Goal: Information Seeking & Learning: Learn about a topic

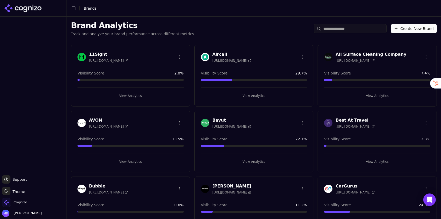
click at [341, 28] on input "search" at bounding box center [350, 28] width 73 height 9
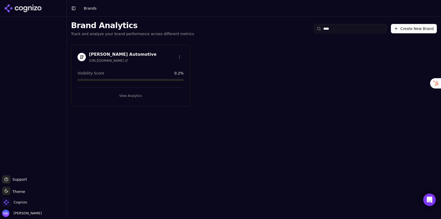
type input "****"
click at [141, 97] on button "View Analytics" at bounding box center [130, 96] width 106 height 8
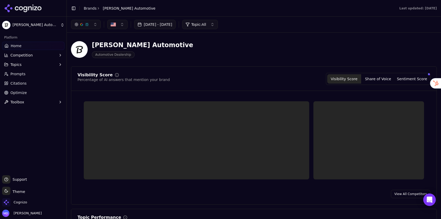
click at [32, 55] on button "Competition" at bounding box center [33, 55] width 62 height 8
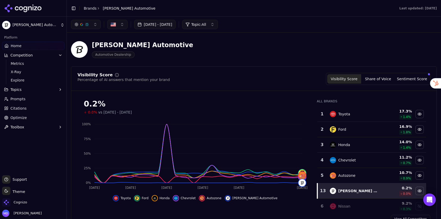
click at [24, 56] on span "Competition" at bounding box center [21, 55] width 22 height 5
click at [20, 85] on ul "Home Competition Metrics X-Ray Explore Topics Prompts Citations Optimize Toolbox" at bounding box center [33, 87] width 62 height 90
click at [19, 84] on link "Explore" at bounding box center [34, 80] width 50 height 7
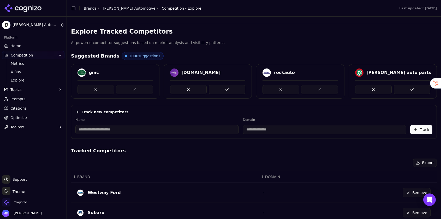
click at [128, 131] on input at bounding box center [156, 129] width 163 height 9
paste input "**********"
type input "**********"
click at [247, 129] on input at bounding box center [290, 129] width 141 height 9
type input "**********"
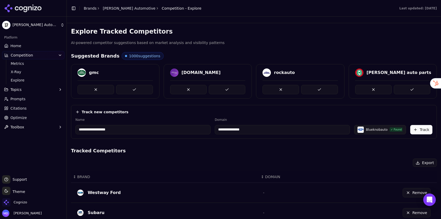
click at [425, 130] on button "Track" at bounding box center [421, 129] width 22 height 9
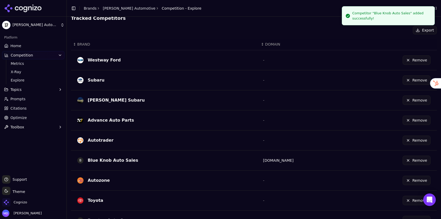
scroll to position [181, 0]
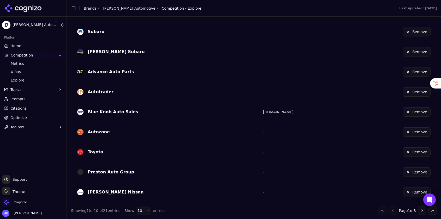
click at [414, 152] on button "Remove" at bounding box center [417, 152] width 28 height 9
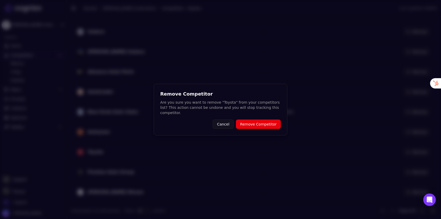
click at [271, 128] on button "Remove Competitor" at bounding box center [258, 124] width 45 height 9
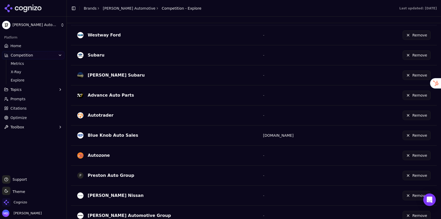
scroll to position [153, 0]
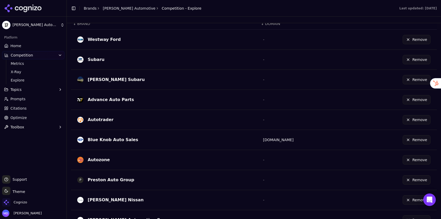
click at [411, 58] on button "Remove" at bounding box center [417, 59] width 28 height 9
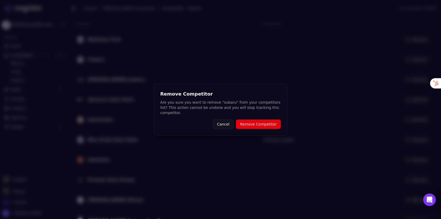
click at [265, 127] on button "Remove Competitor" at bounding box center [258, 124] width 45 height 9
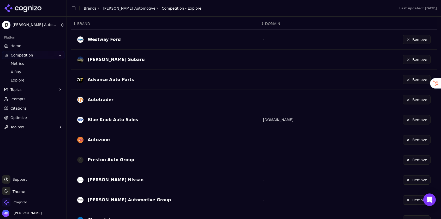
scroll to position [181, 0]
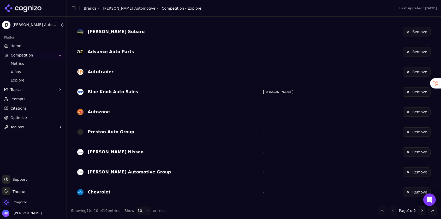
click at [411, 196] on button "Remove" at bounding box center [417, 192] width 28 height 9
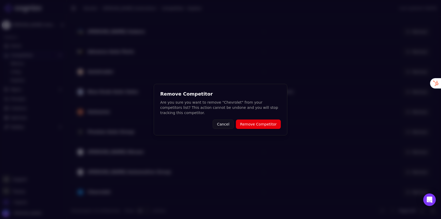
click at [275, 126] on button "Remove Competitor" at bounding box center [258, 124] width 45 height 9
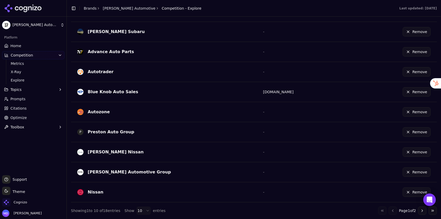
click at [409, 190] on button "Remove" at bounding box center [417, 192] width 28 height 9
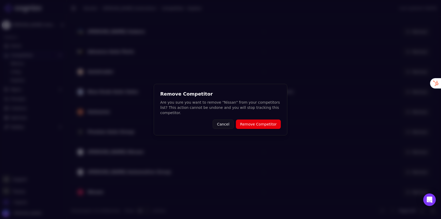
click at [271, 120] on button "Remove Competitor" at bounding box center [258, 124] width 45 height 9
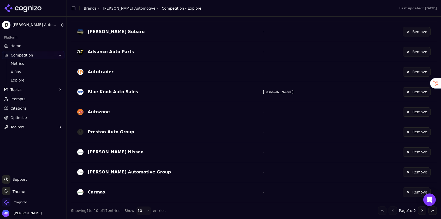
click at [421, 212] on button "Go to next page" at bounding box center [422, 211] width 8 height 8
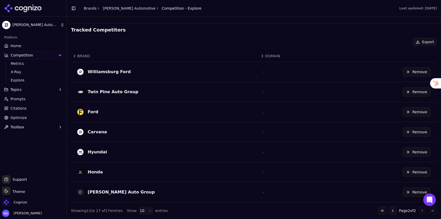
click at [415, 112] on button "Remove" at bounding box center [417, 112] width 28 height 9
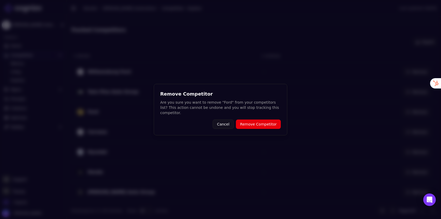
click at [261, 126] on button "Remove Competitor" at bounding box center [258, 124] width 45 height 9
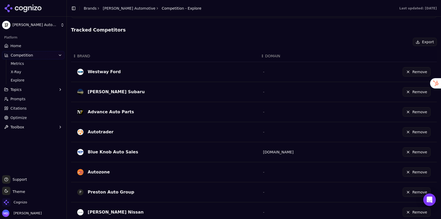
scroll to position [181, 0]
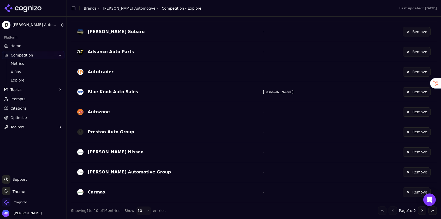
click at [424, 213] on button "Go to next page" at bounding box center [422, 211] width 8 height 8
click at [422, 211] on button "Go to next page" at bounding box center [422, 211] width 8 height 8
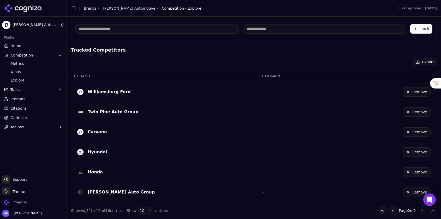
click at [422, 172] on button "Remove" at bounding box center [417, 172] width 28 height 9
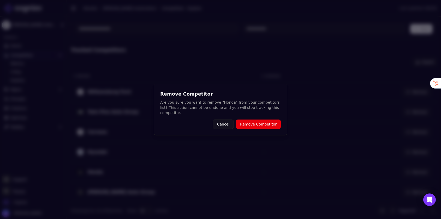
click at [265, 118] on div "Remove Competitor Are you sure you want to remove "Honda" from your competitors…" at bounding box center [221, 110] width 134 height 52
click at [264, 123] on button "Remove Competitor" at bounding box center [258, 124] width 45 height 9
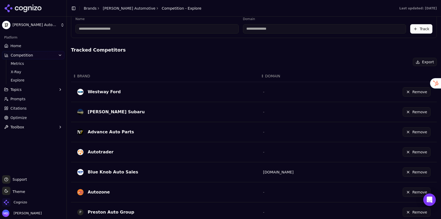
scroll to position [181, 0]
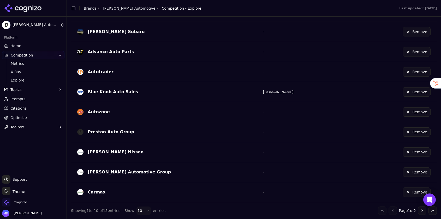
click at [422, 213] on button "Go to next page" at bounding box center [422, 211] width 8 height 8
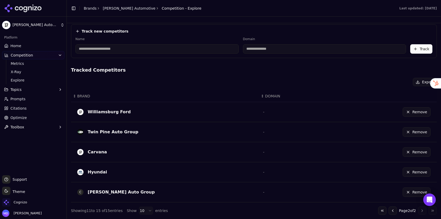
click at [420, 173] on button "Remove" at bounding box center [417, 172] width 28 height 9
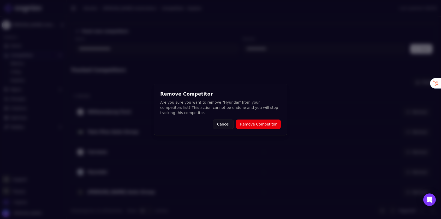
click at [268, 124] on button "Remove Competitor" at bounding box center [258, 124] width 45 height 9
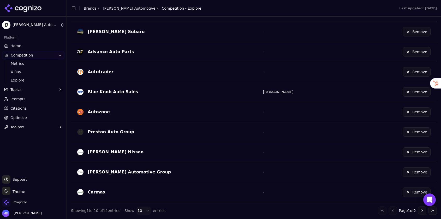
click at [422, 210] on button "Go to next page" at bounding box center [422, 211] width 8 height 8
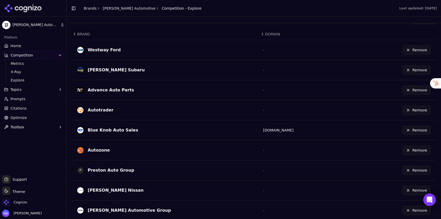
scroll to position [181, 0]
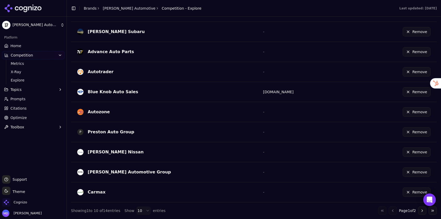
click at [423, 212] on button "Go to next page" at bounding box center [422, 211] width 8 height 8
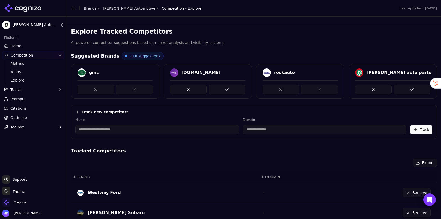
click at [109, 127] on input at bounding box center [156, 129] width 163 height 9
paste input "**********"
type input "**********"
click at [231, 126] on input at bounding box center [290, 129] width 141 height 9
paste input "**********"
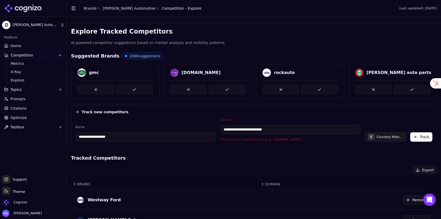
drag, startPoint x: 235, startPoint y: 131, endPoint x: 210, endPoint y: 129, distance: 25.1
click at [210, 129] on div "**********" at bounding box center [253, 130] width 357 height 24
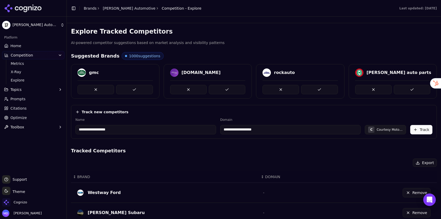
type input "**********"
click at [418, 129] on button "Track" at bounding box center [421, 129] width 22 height 9
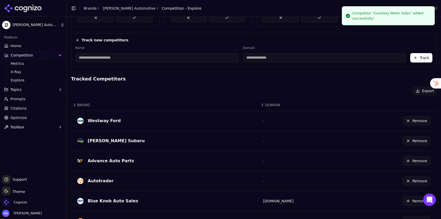
scroll to position [73, 0]
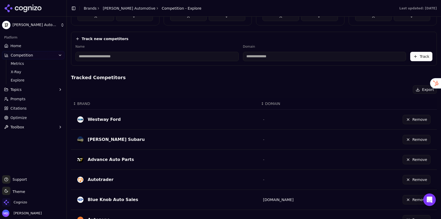
click at [97, 56] on input at bounding box center [156, 56] width 163 height 9
paste input "**********"
type input "**********"
click at [243, 59] on input at bounding box center [290, 56] width 141 height 9
paste input "**********"
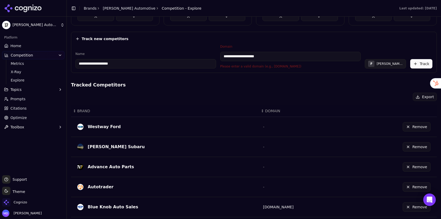
click at [235, 56] on input "**********" at bounding box center [290, 56] width 141 height 9
drag, startPoint x: 235, startPoint y: 57, endPoint x: 208, endPoint y: 55, distance: 27.2
click at [208, 55] on div "**********" at bounding box center [253, 57] width 357 height 24
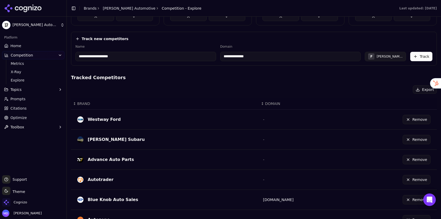
type input "**********"
click at [417, 57] on button "Track" at bounding box center [421, 56] width 22 height 9
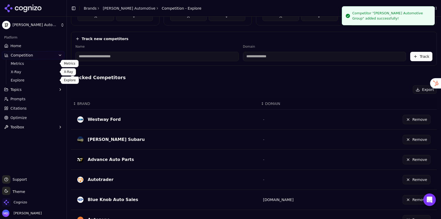
click at [29, 90] on button "Topics" at bounding box center [33, 90] width 62 height 8
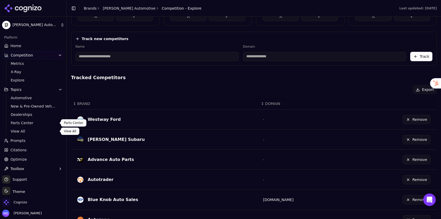
click at [23, 134] on span "View All" at bounding box center [33, 131] width 45 height 5
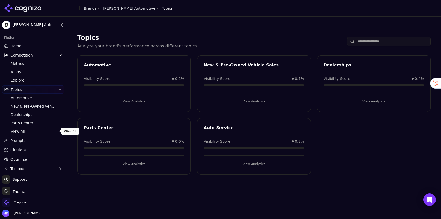
click at [18, 141] on span "Prompts" at bounding box center [17, 140] width 15 height 5
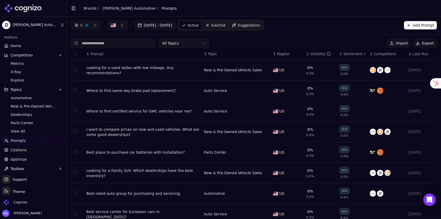
click at [326, 56] on div "Visibility" at bounding box center [320, 53] width 21 height 5
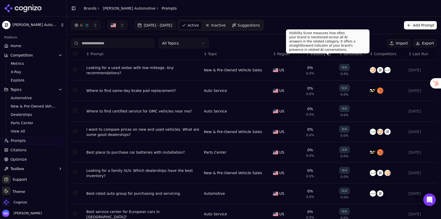
click at [322, 56] on div "Visibility" at bounding box center [320, 53] width 21 height 5
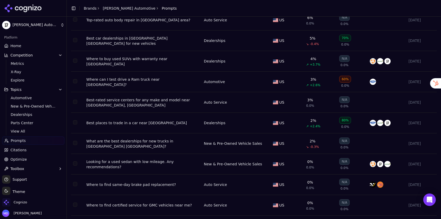
scroll to position [65, 0]
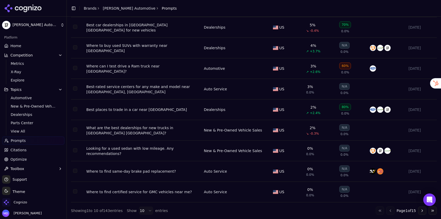
click at [422, 213] on button "Go to next page" at bounding box center [422, 211] width 8 height 8
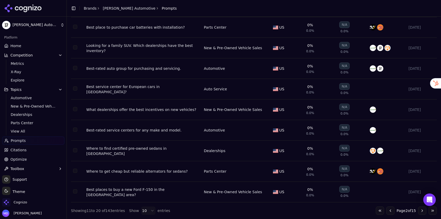
click at [422, 213] on button "Go to next page" at bounding box center [422, 211] width 8 height 8
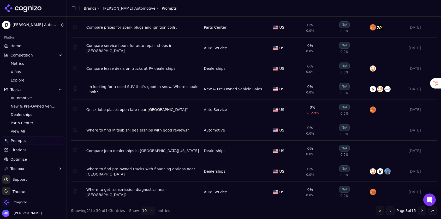
click at [422, 213] on button "Go to next page" at bounding box center [422, 211] width 8 height 8
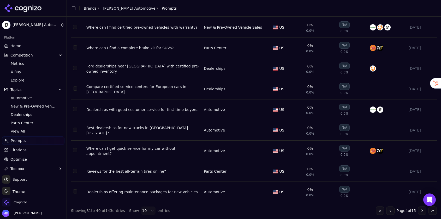
click at [422, 213] on button "Go to next page" at bounding box center [422, 211] width 8 height 8
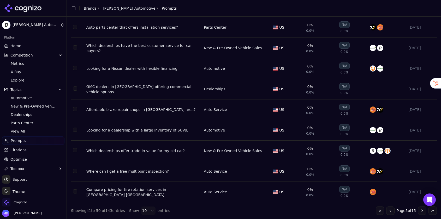
scroll to position [0, 0]
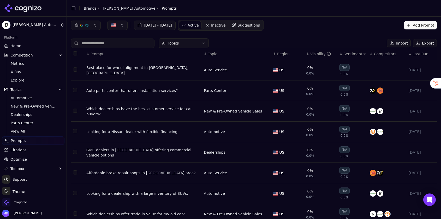
click at [321, 53] on div "Visibility" at bounding box center [320, 53] width 21 height 5
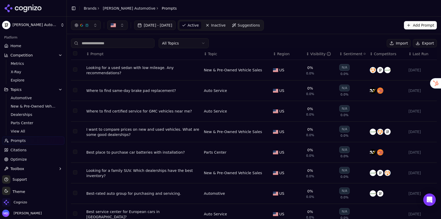
click at [321, 53] on div "Visibility" at bounding box center [320, 53] width 21 height 5
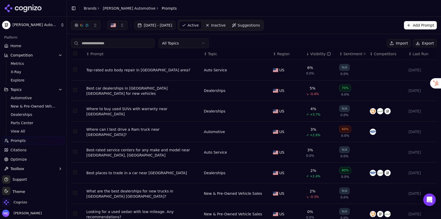
click at [27, 50] on link "Home" at bounding box center [33, 46] width 62 height 8
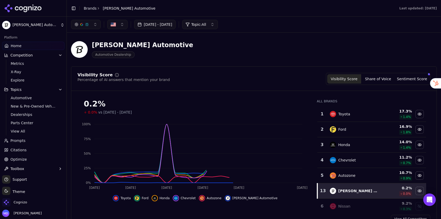
click at [403, 78] on button "Sentiment Score" at bounding box center [412, 78] width 34 height 9
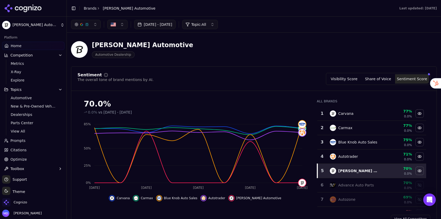
click at [353, 78] on button "Visibility Score" at bounding box center [344, 78] width 34 height 9
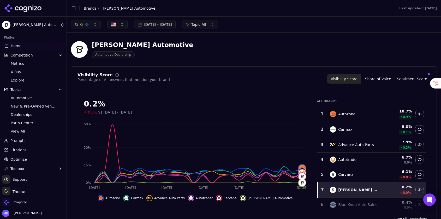
click at [88, 11] on div "Toggle Sidebar Brands Stuckey Automotive" at bounding box center [113, 8] width 93 height 7
click at [87, 9] on link "Brands" at bounding box center [90, 8] width 13 height 4
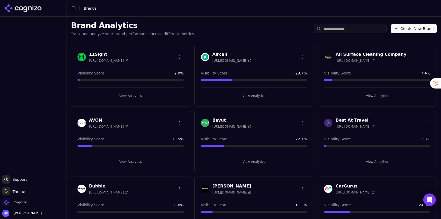
click at [337, 28] on input "search" at bounding box center [350, 28] width 73 height 9
click at [37, 200] on div "Cognizo" at bounding box center [33, 204] width 62 height 10
click at [30, 207] on div "Cognizo" at bounding box center [33, 204] width 62 height 10
click at [25, 204] on span "Cognizo" at bounding box center [21, 202] width 14 height 5
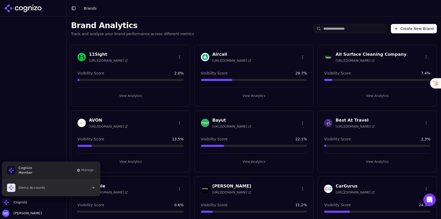
click at [27, 187] on span "Demo Accounts" at bounding box center [32, 188] width 27 height 5
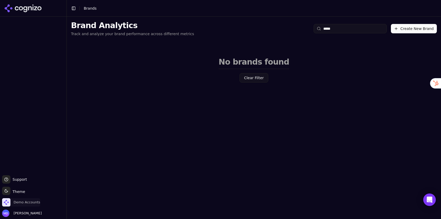
type input "*****"
click at [39, 202] on span "Demo Accounts" at bounding box center [27, 202] width 27 height 5
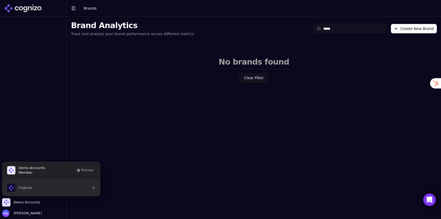
click at [33, 187] on button "Cognizo" at bounding box center [51, 188] width 99 height 17
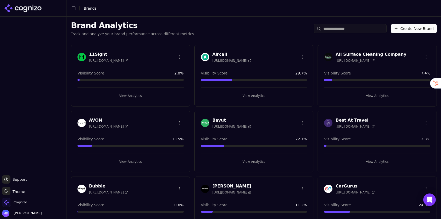
click at [335, 32] on input "search" at bounding box center [350, 28] width 73 height 9
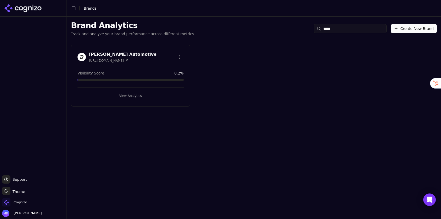
type input "*****"
click at [153, 93] on button "View Analytics" at bounding box center [130, 96] width 106 height 8
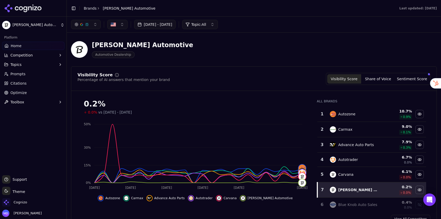
click at [19, 95] on span "Optimize" at bounding box center [18, 92] width 16 height 5
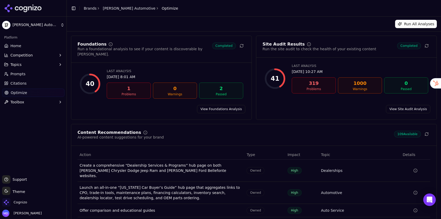
click at [18, 75] on span "Prompts" at bounding box center [17, 73] width 15 height 5
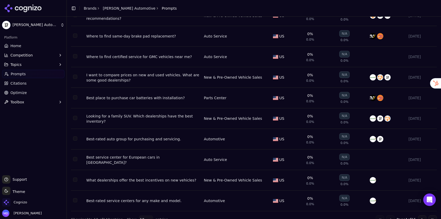
scroll to position [57, 0]
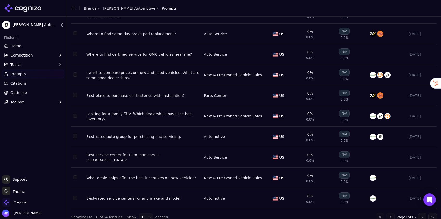
click at [131, 160] on div "Best service center for European cars in [GEOGRAPHIC_DATA]?" at bounding box center [142, 158] width 113 height 10
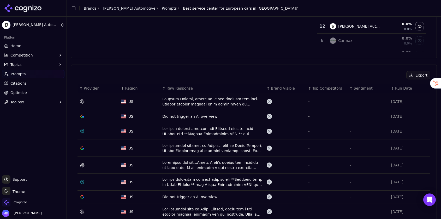
scroll to position [134, 0]
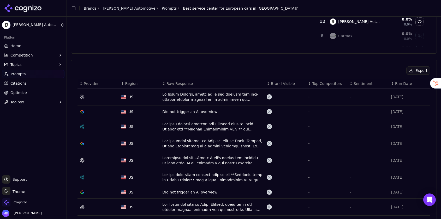
click at [180, 97] on div "Data table" at bounding box center [212, 97] width 100 height 10
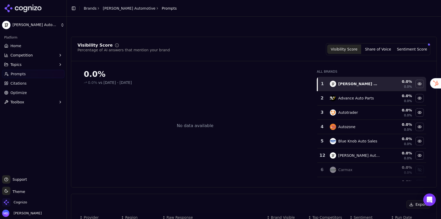
scroll to position [150, 0]
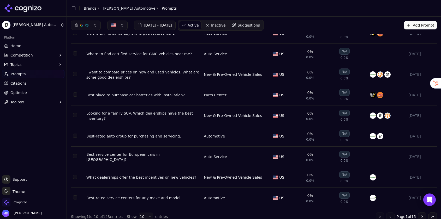
scroll to position [65, 0]
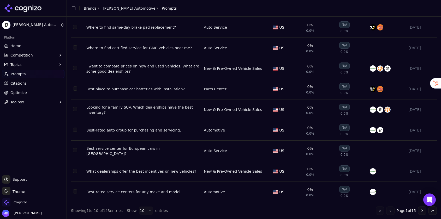
click at [423, 212] on button "Go to next page" at bounding box center [422, 211] width 8 height 8
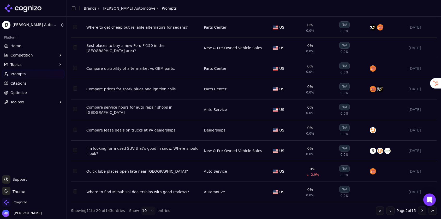
click at [159, 48] on div "Best places to buy a new Ford F-150 in the [GEOGRAPHIC_DATA] area?" at bounding box center [142, 48] width 113 height 10
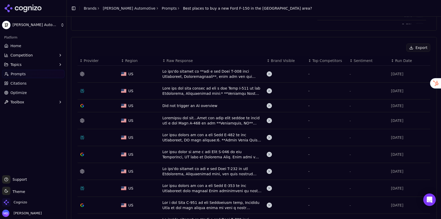
scroll to position [165, 0]
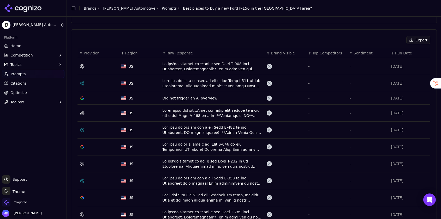
click at [177, 65] on div "Data table" at bounding box center [212, 66] width 100 height 10
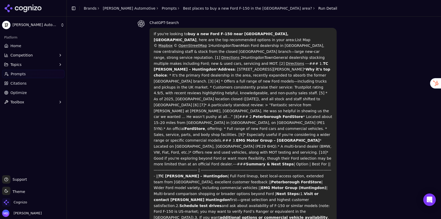
scroll to position [35, 0]
drag, startPoint x: 263, startPoint y: 123, endPoint x: 294, endPoint y: 122, distance: 30.5
click at [294, 138] on strong "EMG Motor Group – [GEOGRAPHIC_DATA]" at bounding box center [278, 140] width 84 height 4
copy strong "EMG Motor Group"
click at [30, 55] on span "Competition" at bounding box center [21, 55] width 22 height 5
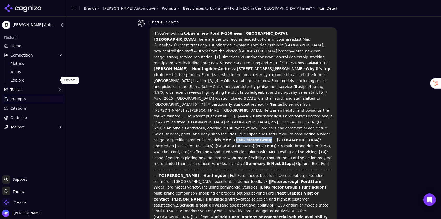
click at [20, 81] on span "Explore" at bounding box center [33, 80] width 45 height 5
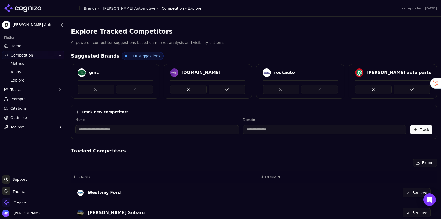
click at [118, 127] on input at bounding box center [156, 129] width 163 height 9
paste input "**********"
type input "**********"
click at [275, 130] on input at bounding box center [290, 129] width 141 height 9
type input "**********"
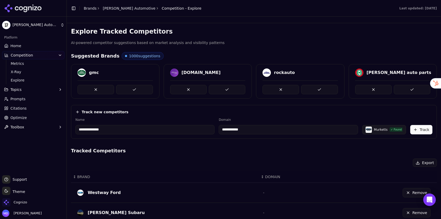
click at [19, 116] on span "Optimize" at bounding box center [18, 117] width 16 height 5
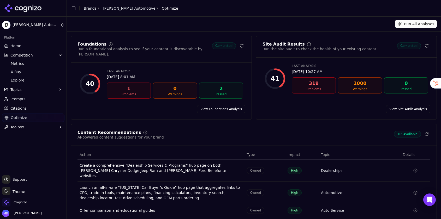
click at [23, 98] on span "Prompts" at bounding box center [17, 99] width 15 height 5
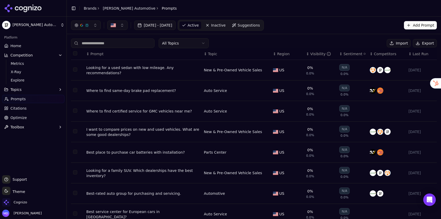
scroll to position [65, 0]
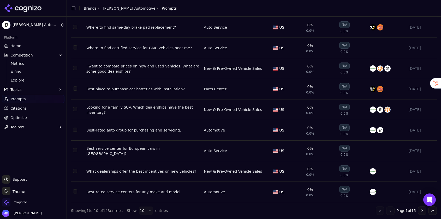
click at [424, 211] on button "Go to next page" at bounding box center [422, 211] width 8 height 8
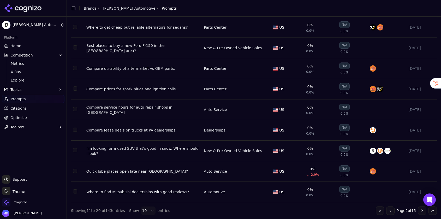
scroll to position [0, 0]
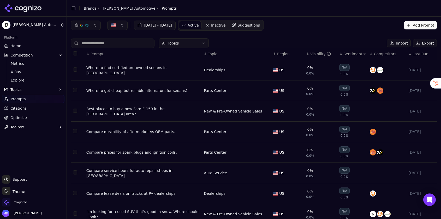
click at [213, 56] on span "Topic" at bounding box center [212, 53] width 9 height 5
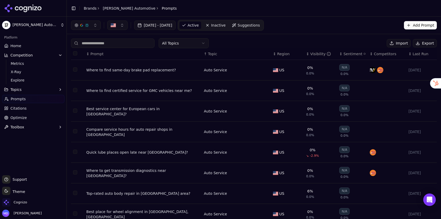
click at [212, 53] on span "Topic" at bounding box center [212, 53] width 9 height 5
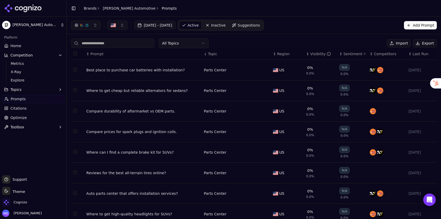
click at [212, 53] on span "Topic" at bounding box center [212, 53] width 9 height 5
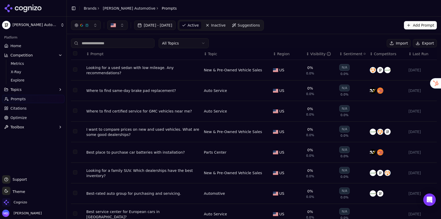
click at [198, 45] on html "[PERSON_NAME] Automotive Platform Home Competition Metrics X-Ray Explore Topics…" at bounding box center [220, 109] width 441 height 219
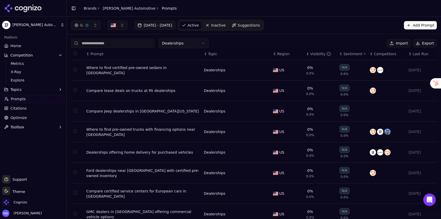
click at [175, 71] on div "Where to find certified pre-owned sedans in [GEOGRAPHIC_DATA]" at bounding box center [142, 70] width 113 height 10
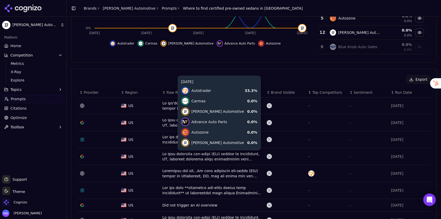
scroll to position [126, 0]
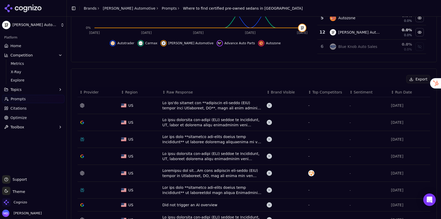
click at [177, 107] on div "Data table" at bounding box center [212, 105] width 100 height 10
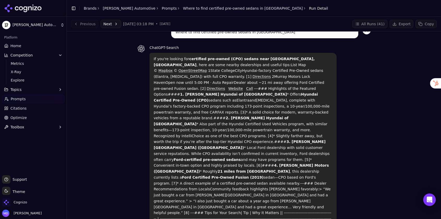
scroll to position [9, 0]
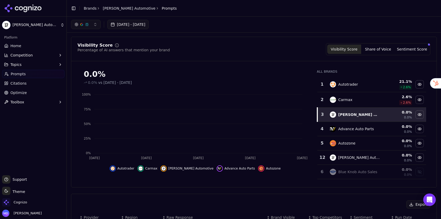
scroll to position [141, 0]
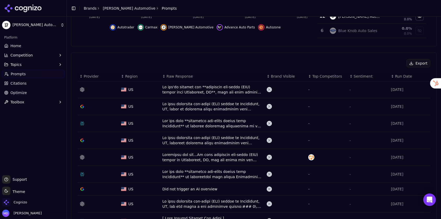
click at [170, 108] on div "Data table" at bounding box center [212, 107] width 100 height 10
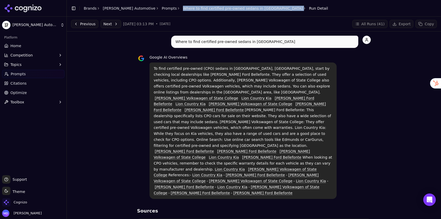
drag, startPoint x: 256, startPoint y: 7, endPoint x: 163, endPoint y: 10, distance: 92.7
click at [183, 10] on div "Where to find certified pre-owned sedans in [GEOGRAPHIC_DATA]" at bounding box center [244, 8] width 123 height 5
copy div "Where to find certified pre-owned sedans in [GEOGRAPHIC_DATA]"
click at [162, 10] on link "Prompts" at bounding box center [169, 8] width 15 height 5
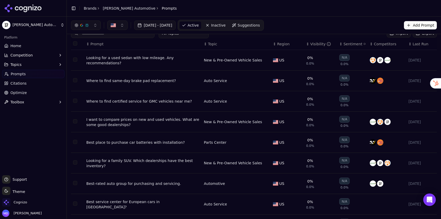
scroll to position [65, 0]
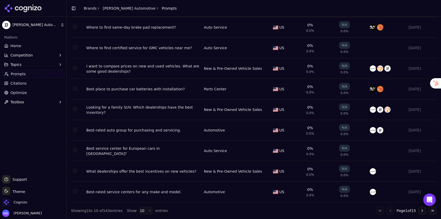
click at [423, 212] on button "Go to next page" at bounding box center [422, 211] width 8 height 8
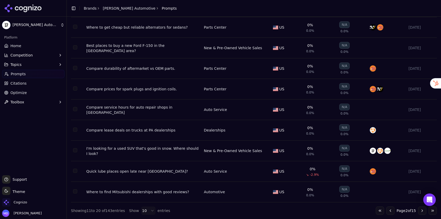
click at [145, 110] on div "Compare service hours for auto repair shops in [GEOGRAPHIC_DATA]" at bounding box center [142, 110] width 113 height 10
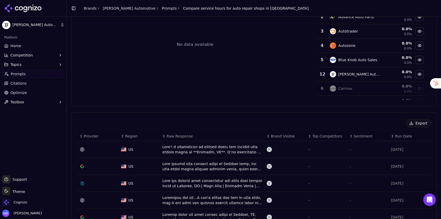
scroll to position [82, 0]
click at [176, 150] on div "Data table" at bounding box center [212, 149] width 100 height 10
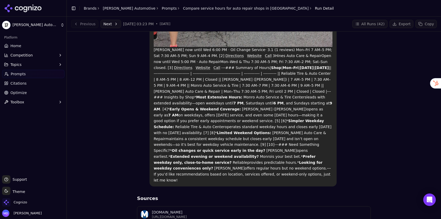
scroll to position [386, 0]
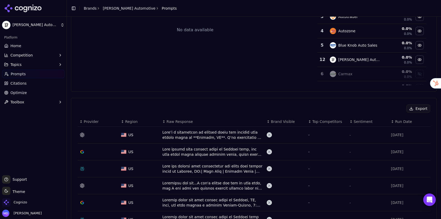
scroll to position [99, 0]
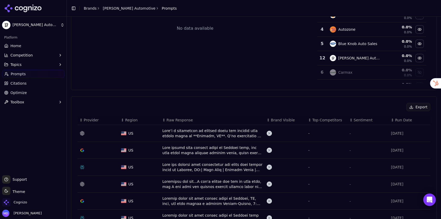
click at [162, 8] on span "Prompts" at bounding box center [169, 8] width 15 height 5
click at [21, 76] on span "Prompts" at bounding box center [18, 73] width 15 height 5
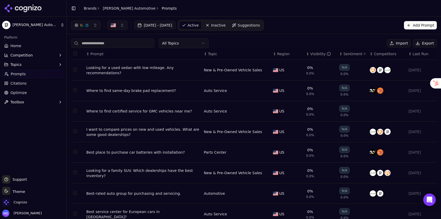
click at [212, 52] on span "Topic" at bounding box center [212, 53] width 9 height 5
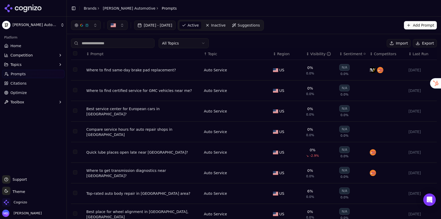
click at [192, 40] on html "[PERSON_NAME] Automotive Platform Home Competition Topics Prompts Citations Opt…" at bounding box center [220, 109] width 441 height 219
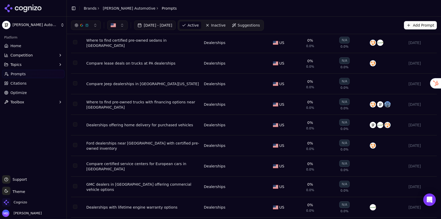
scroll to position [29, 0]
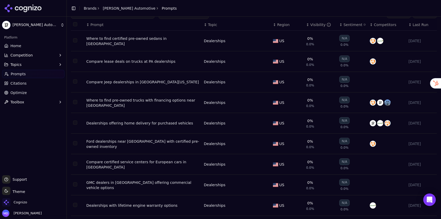
click at [168, 101] on div "Where to find pre-owned trucks with financing options near [GEOGRAPHIC_DATA]" at bounding box center [142, 103] width 113 height 10
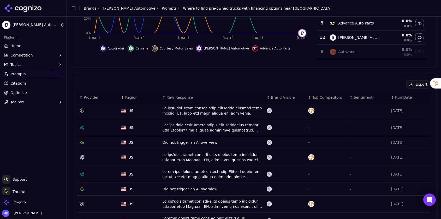
scroll to position [126, 0]
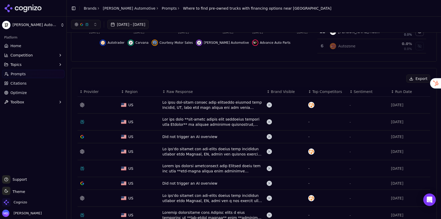
click at [177, 103] on div "Data table" at bounding box center [212, 105] width 100 height 10
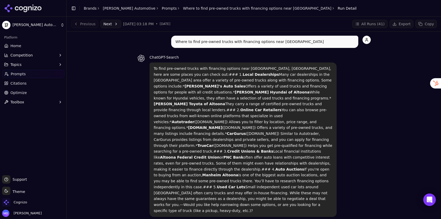
click at [162, 9] on link "Prompts" at bounding box center [169, 8] width 15 height 5
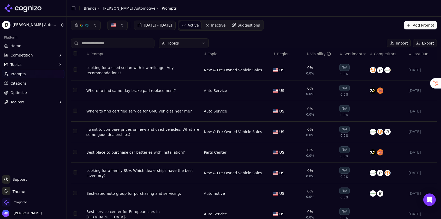
click at [189, 42] on html "[PERSON_NAME] Automotive Platform Home Competition Topics Prompts Citations Opt…" at bounding box center [220, 109] width 441 height 219
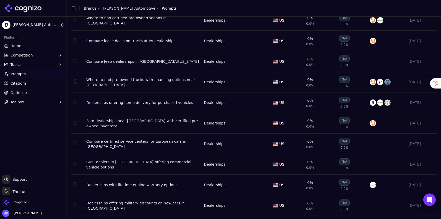
scroll to position [54, 0]
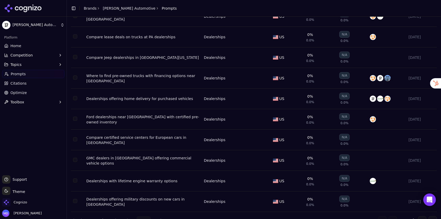
click at [162, 120] on div "Ford dealerships near [GEOGRAPHIC_DATA] with certified pre-owned inventory" at bounding box center [142, 120] width 113 height 10
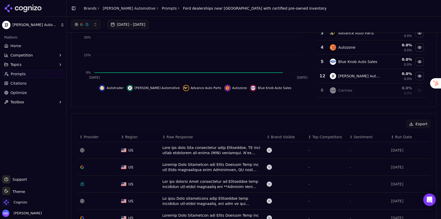
scroll to position [80, 0]
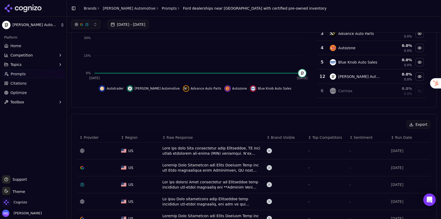
click at [185, 152] on div "Data table" at bounding box center [212, 151] width 100 height 10
